Goal: Task Accomplishment & Management: Manage account settings

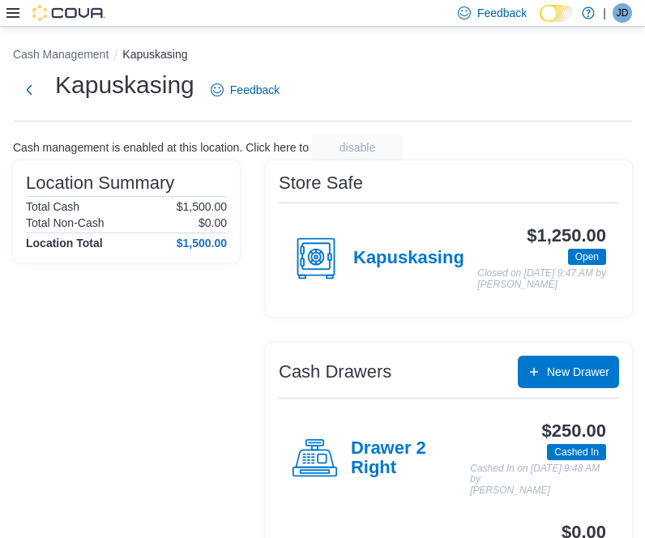
click at [626, 19] on span "JD" at bounding box center [623, 12] width 12 height 19
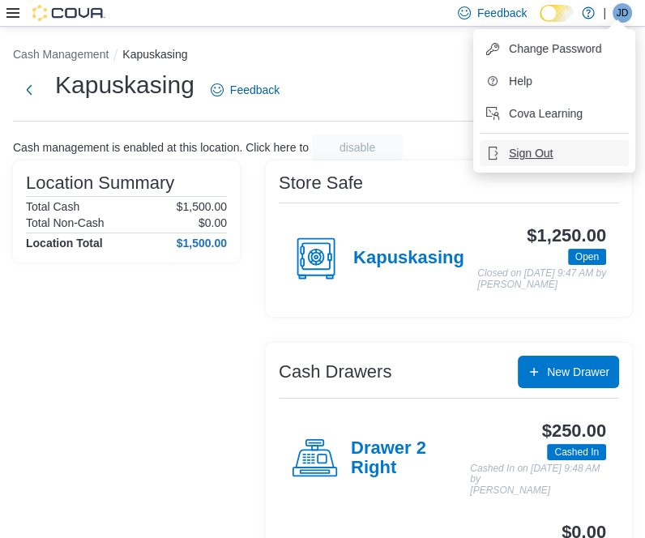
click at [554, 147] on button "Sign Out" at bounding box center [554, 153] width 149 height 26
